Goal: Task Accomplishment & Management: Manage account settings

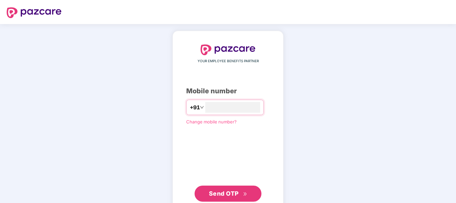
type input "**********"
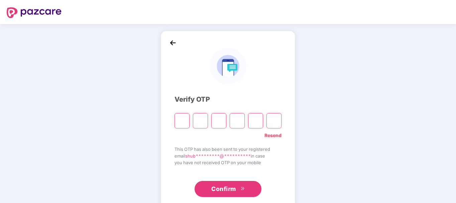
type input "*"
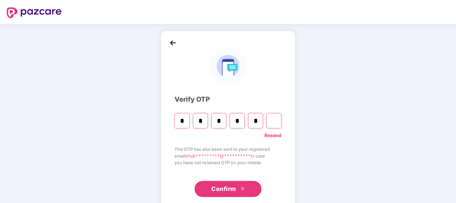
type input "*"
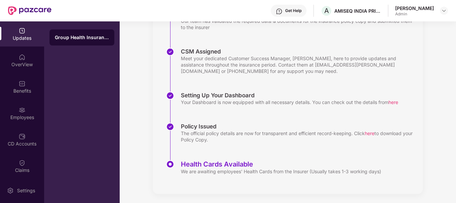
scroll to position [159, 0]
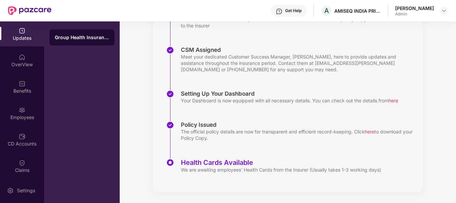
click at [88, 37] on div "Group Health Insurance" at bounding box center [82, 37] width 54 height 7
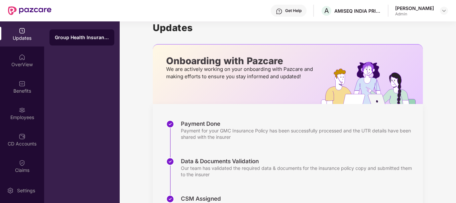
scroll to position [0, 0]
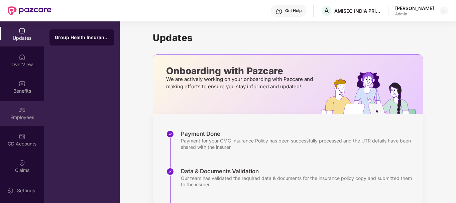
click at [27, 114] on div "Employees" at bounding box center [22, 117] width 44 height 7
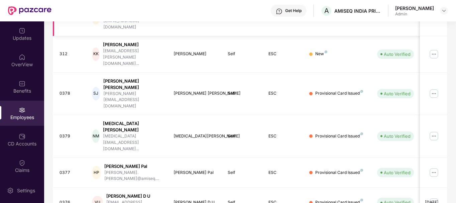
scroll to position [208, 0]
